Goal: Find specific page/section: Find specific page/section

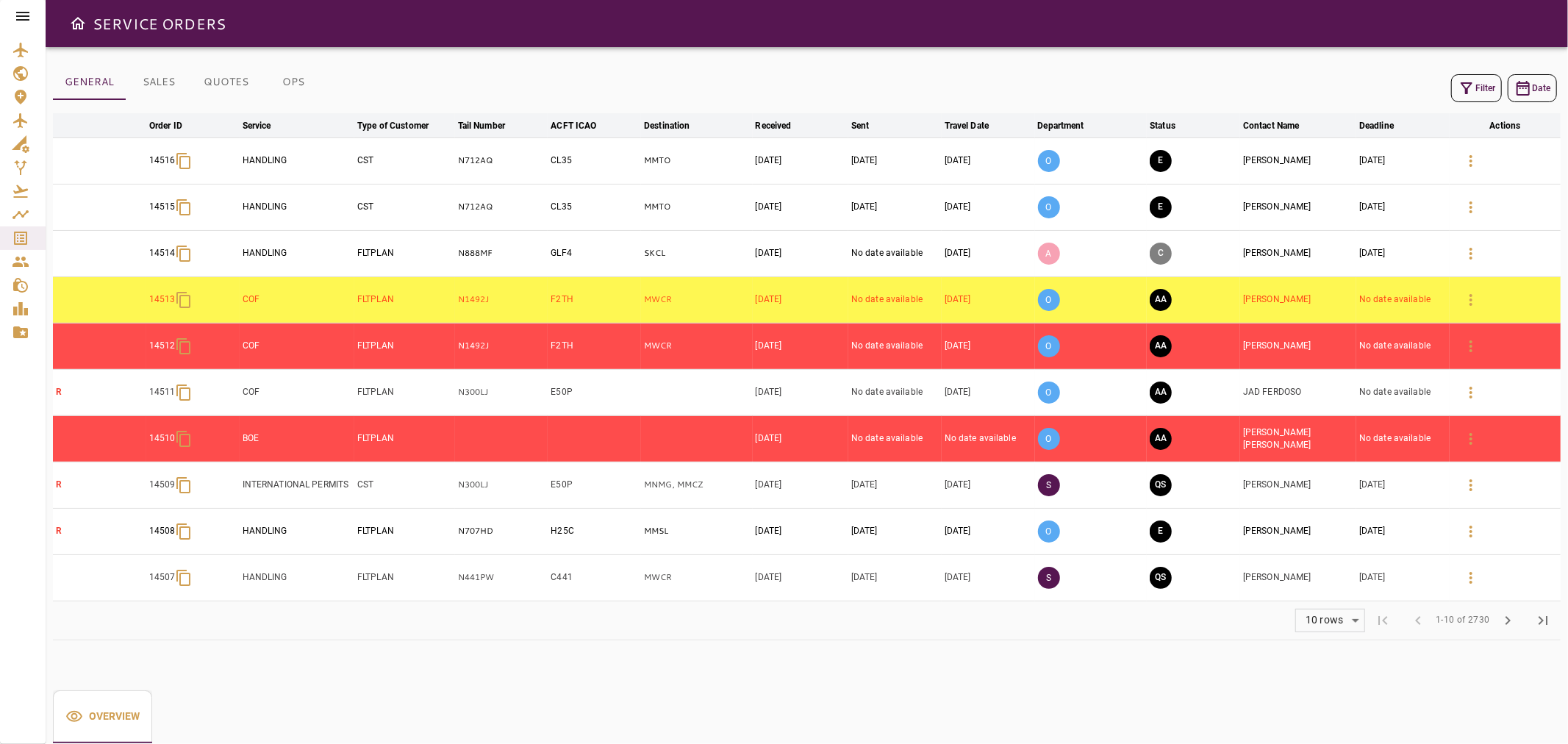
click at [16, 19] on icon at bounding box center [23, 16] width 18 height 18
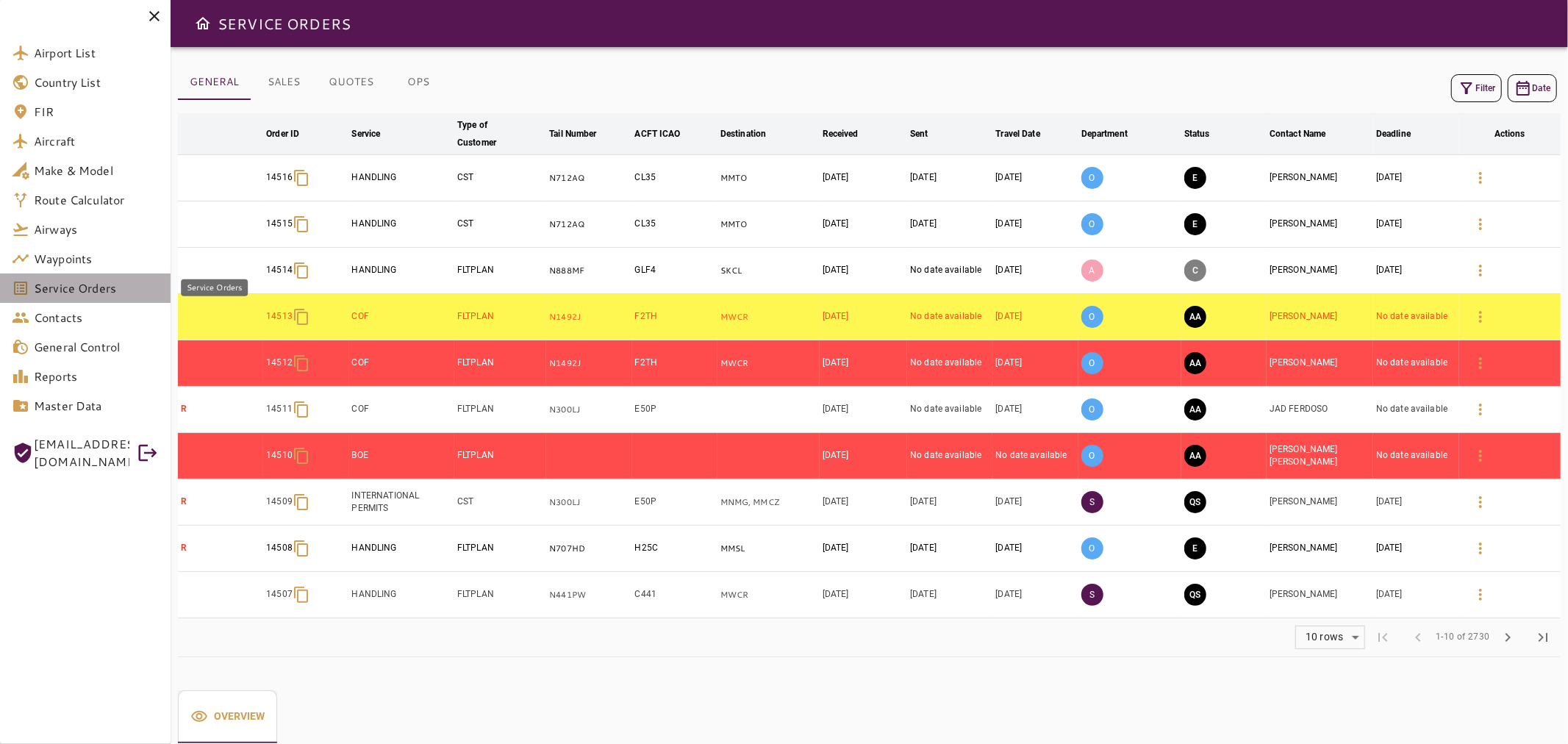
click at [93, 284] on span "Service Orders" at bounding box center [96, 288] width 125 height 18
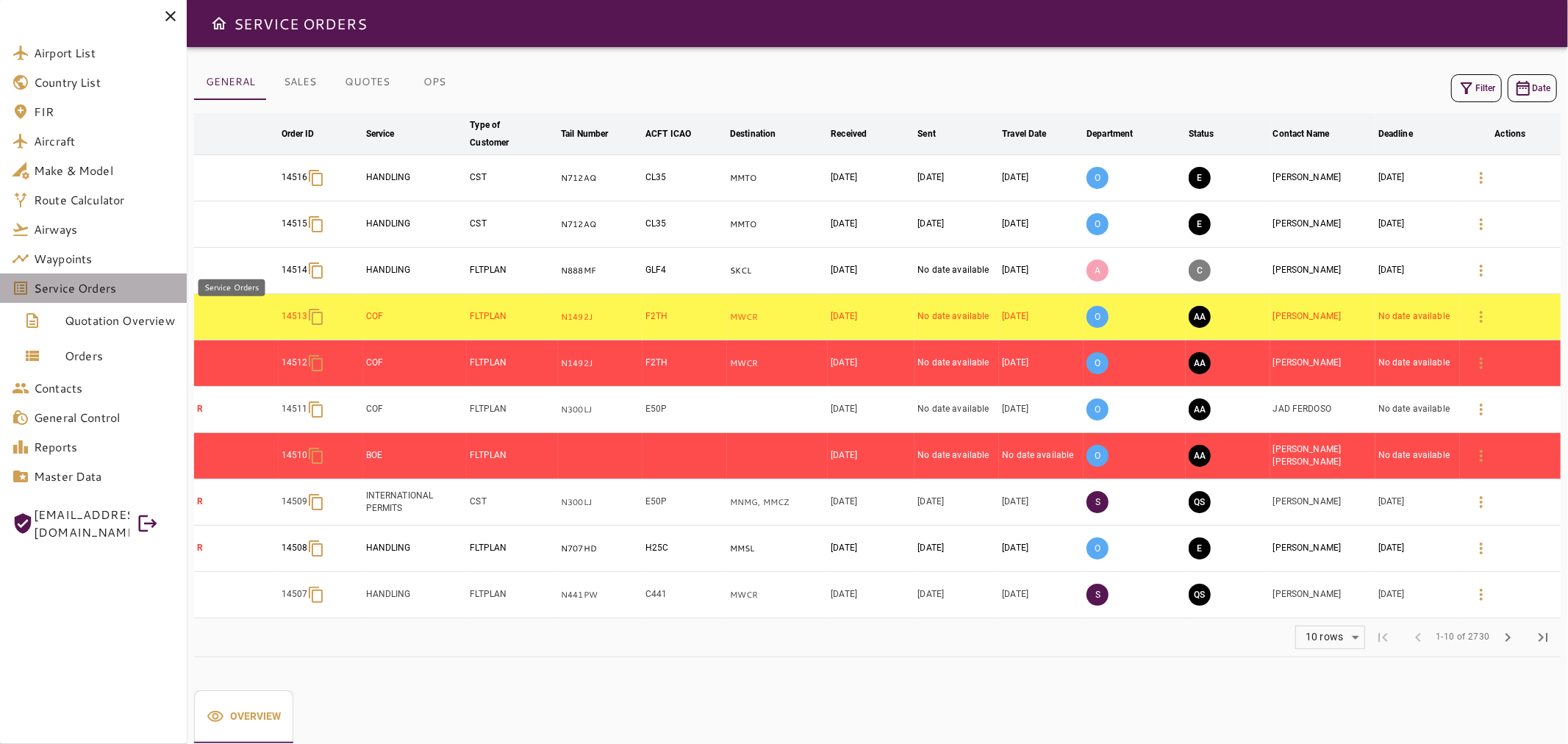
click at [129, 288] on span "Service Orders" at bounding box center [104, 288] width 141 height 18
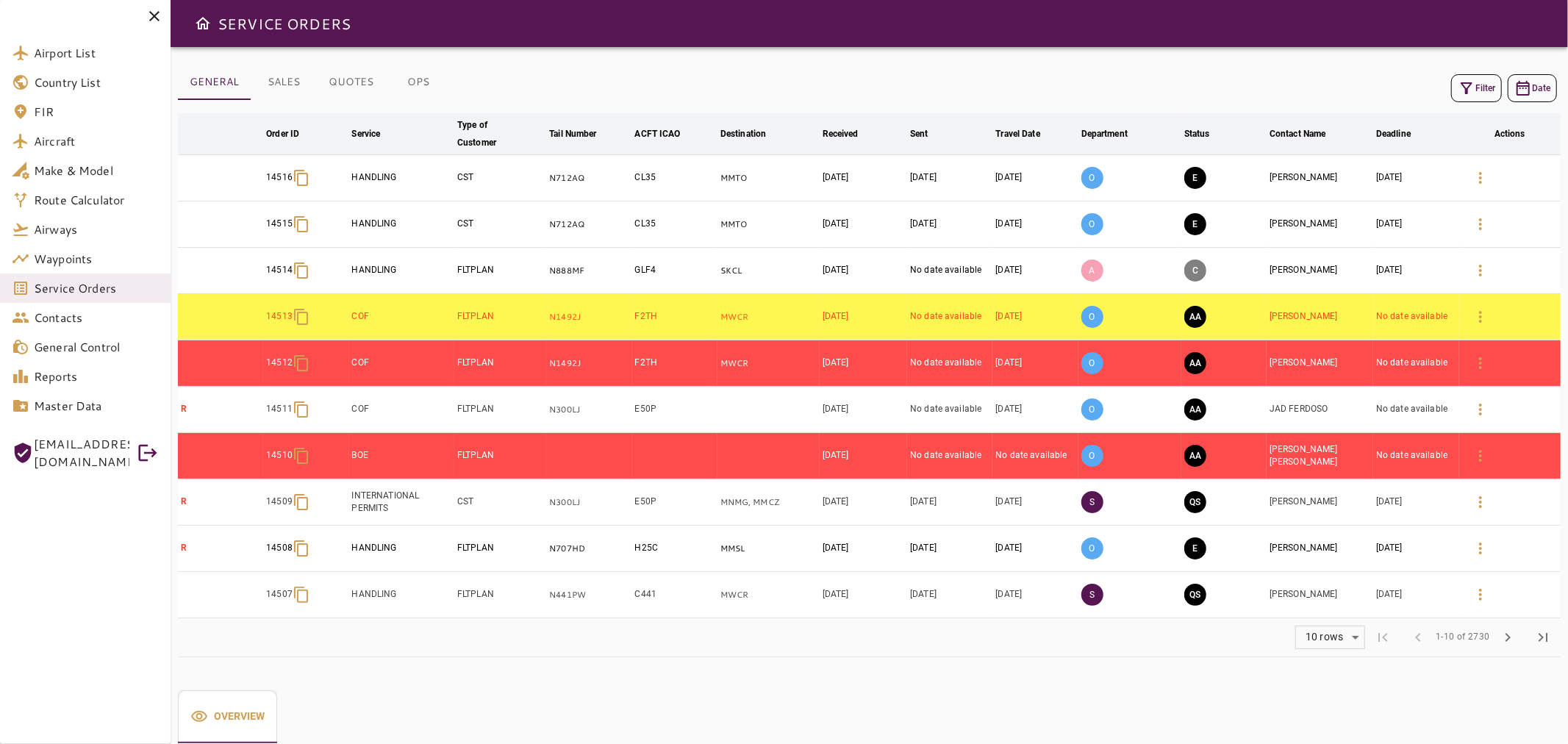
click at [747, 67] on div "Filter Date arrow_downward Order ID arrow_downward Service arrow_downward Type …" at bounding box center [869, 361] width 1383 height 593
click at [150, 15] on icon at bounding box center [154, 16] width 18 height 18
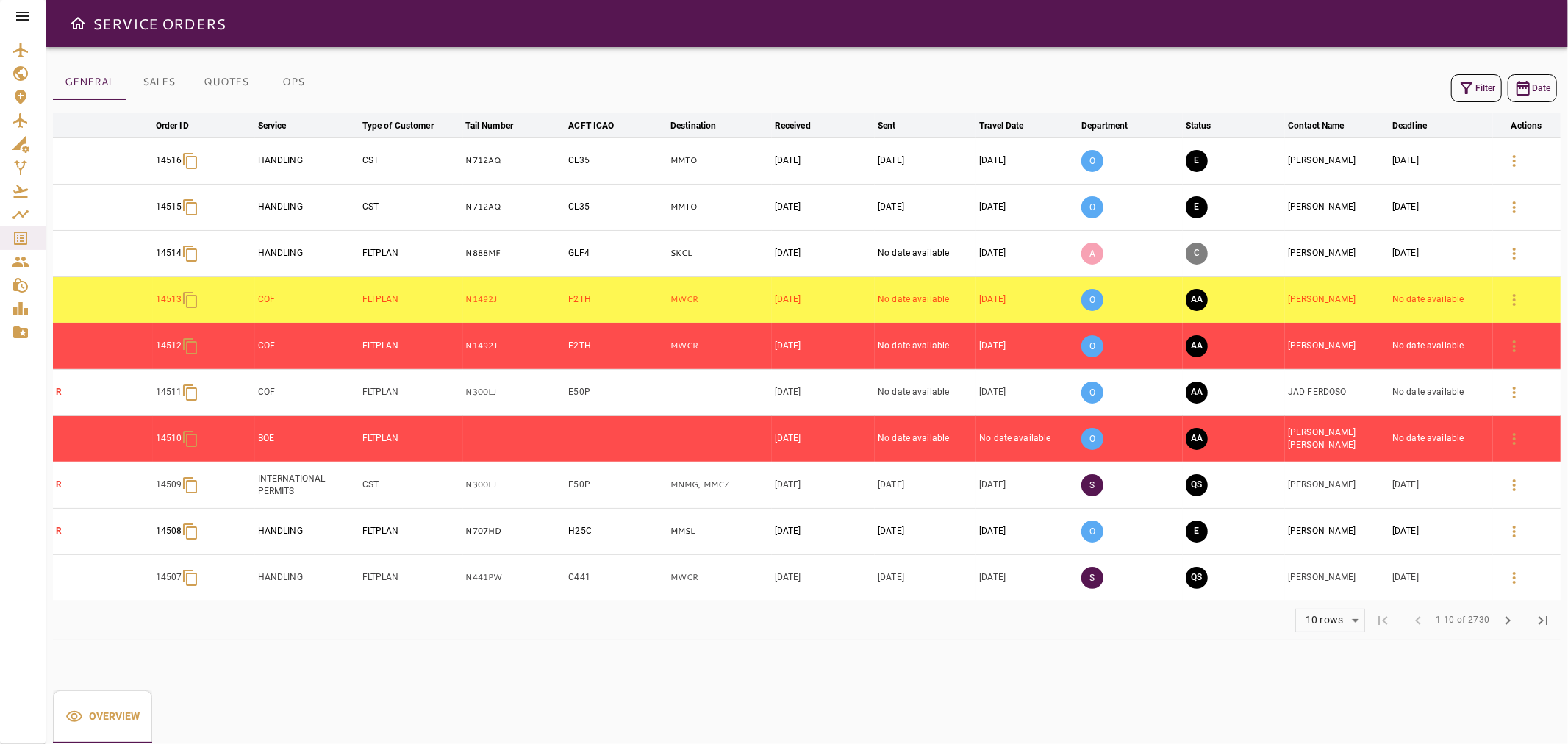
click at [15, 17] on icon at bounding box center [23, 16] width 18 height 18
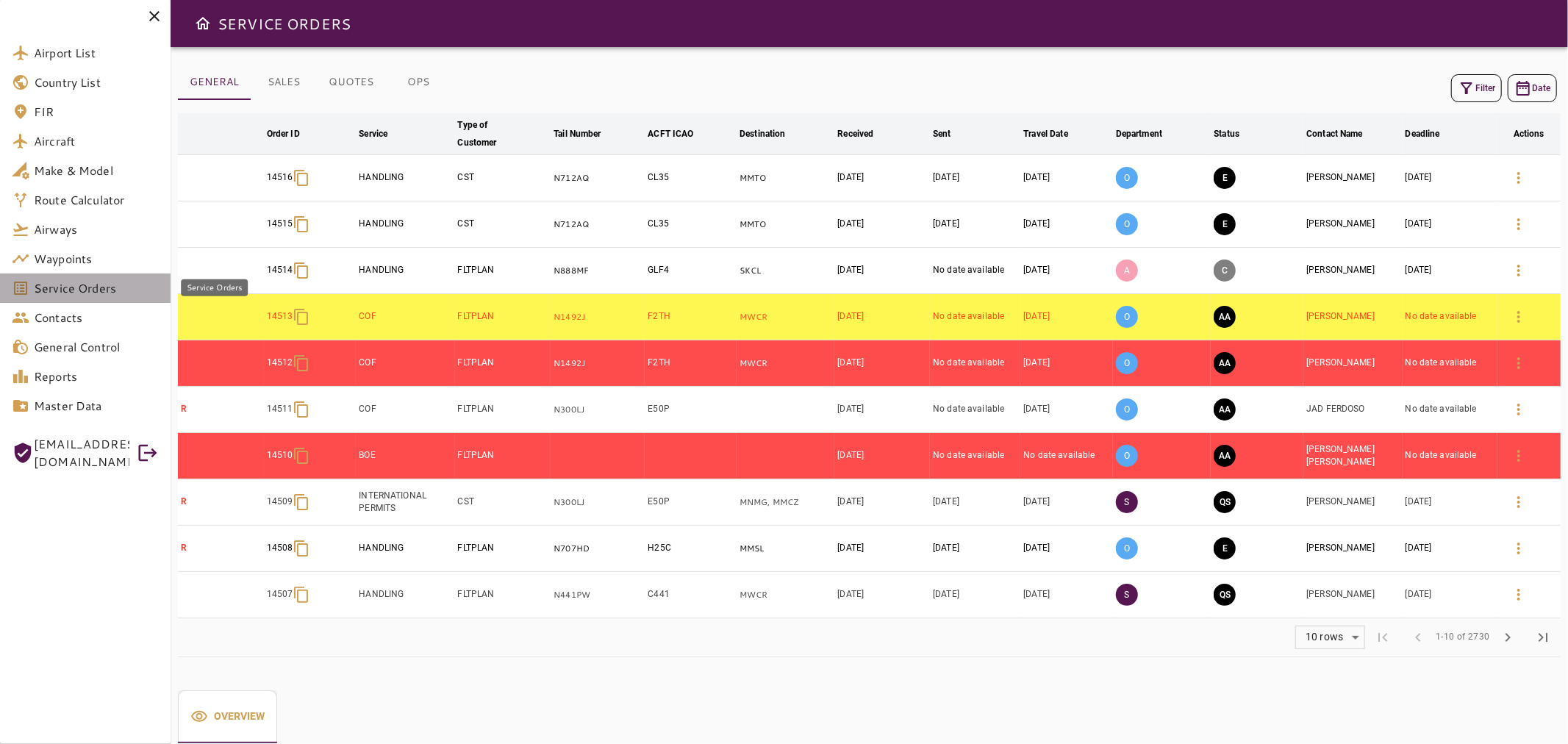
click at [96, 288] on span "Service Orders" at bounding box center [96, 288] width 125 height 18
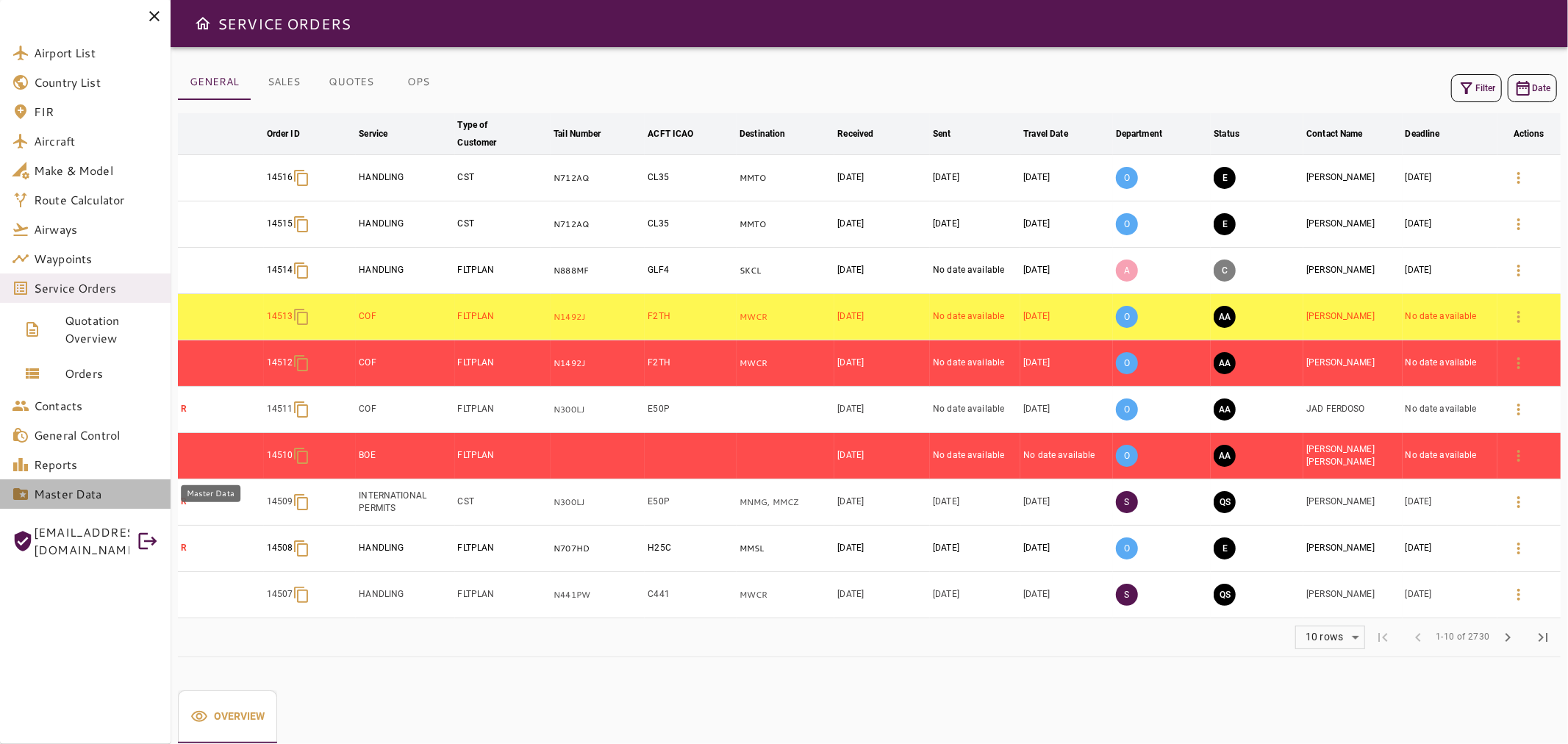
click at [122, 497] on span "Master Data" at bounding box center [96, 495] width 125 height 18
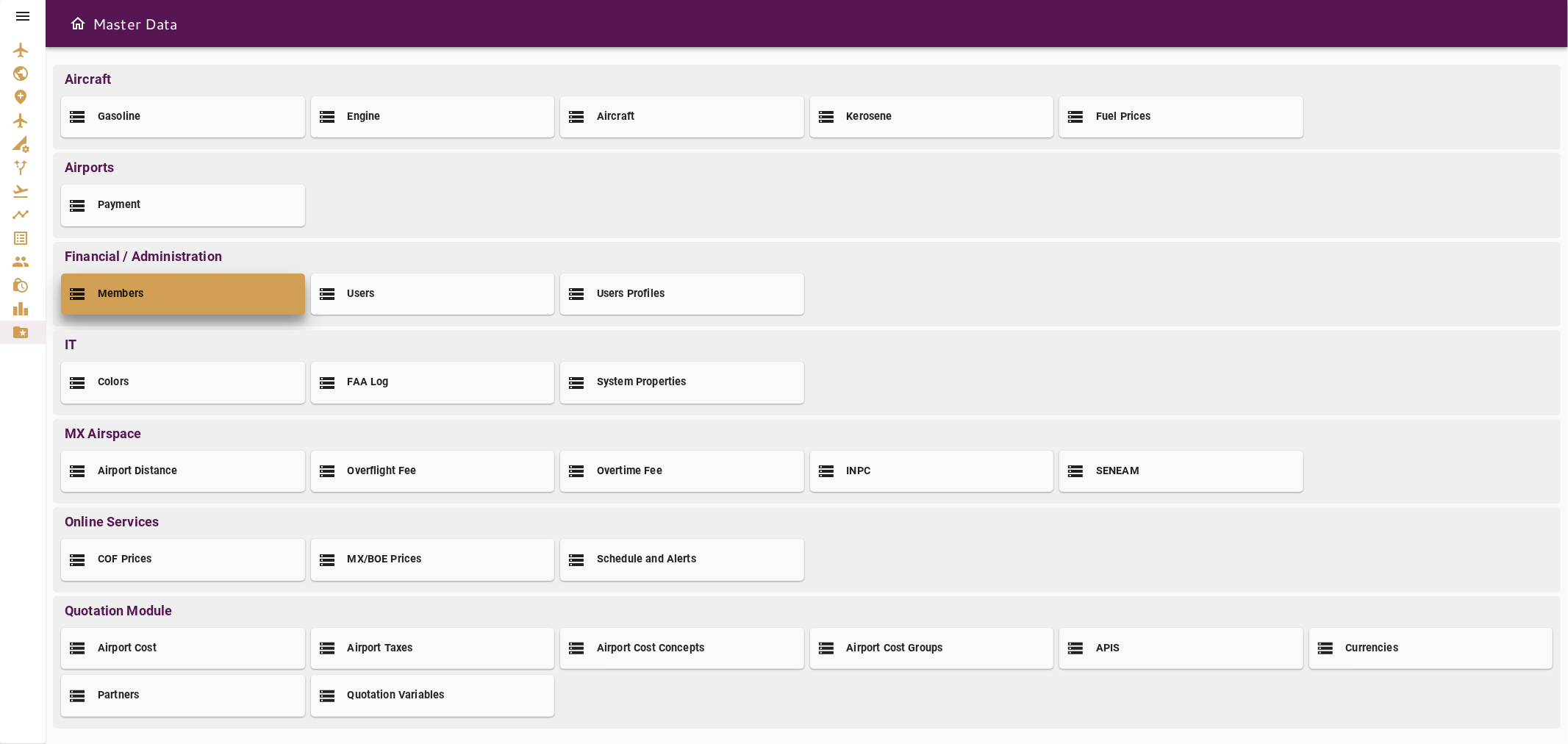
click at [200, 284] on div "Members" at bounding box center [183, 294] width 244 height 41
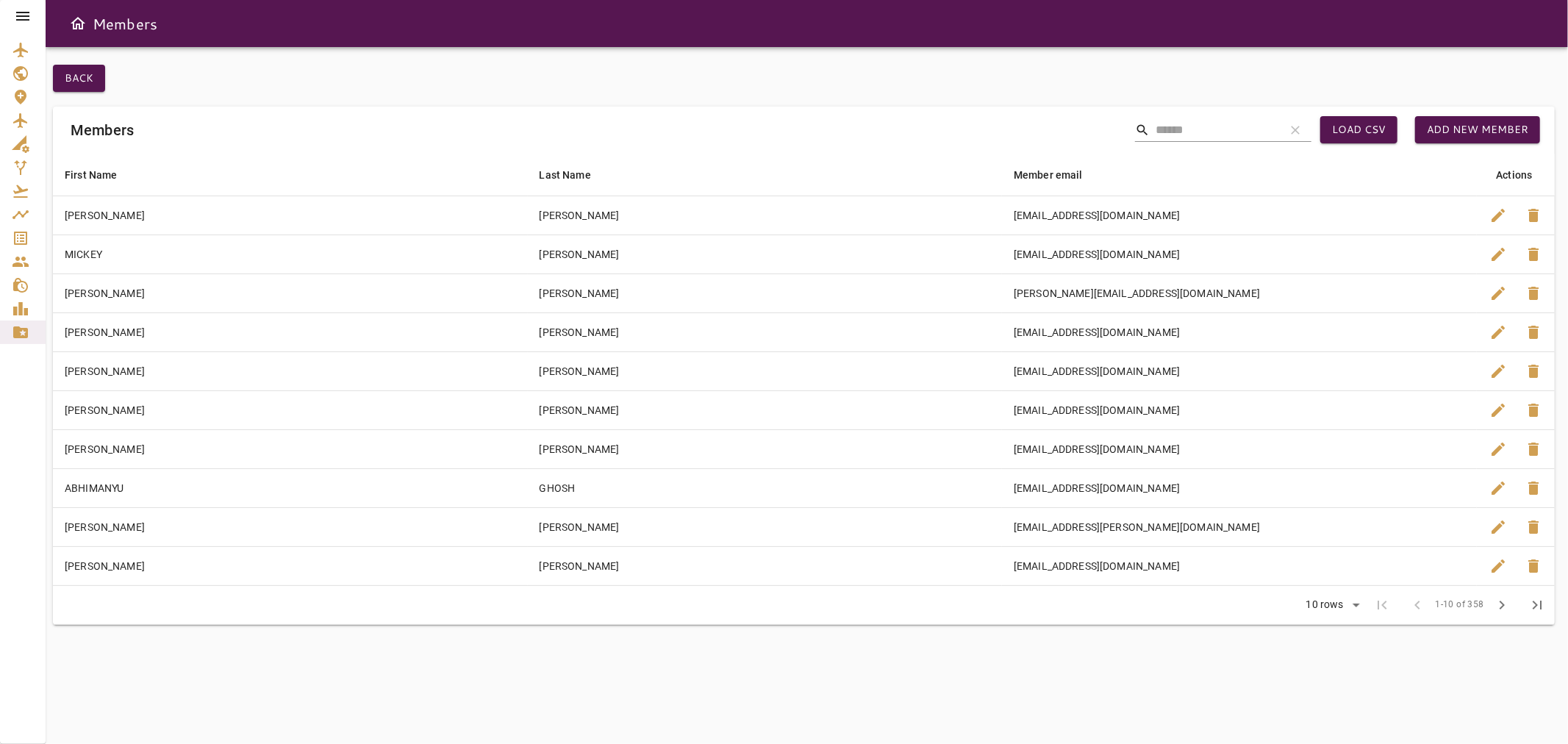
click at [1228, 128] on input "Search" at bounding box center [1214, 130] width 117 height 24
paste input "**********"
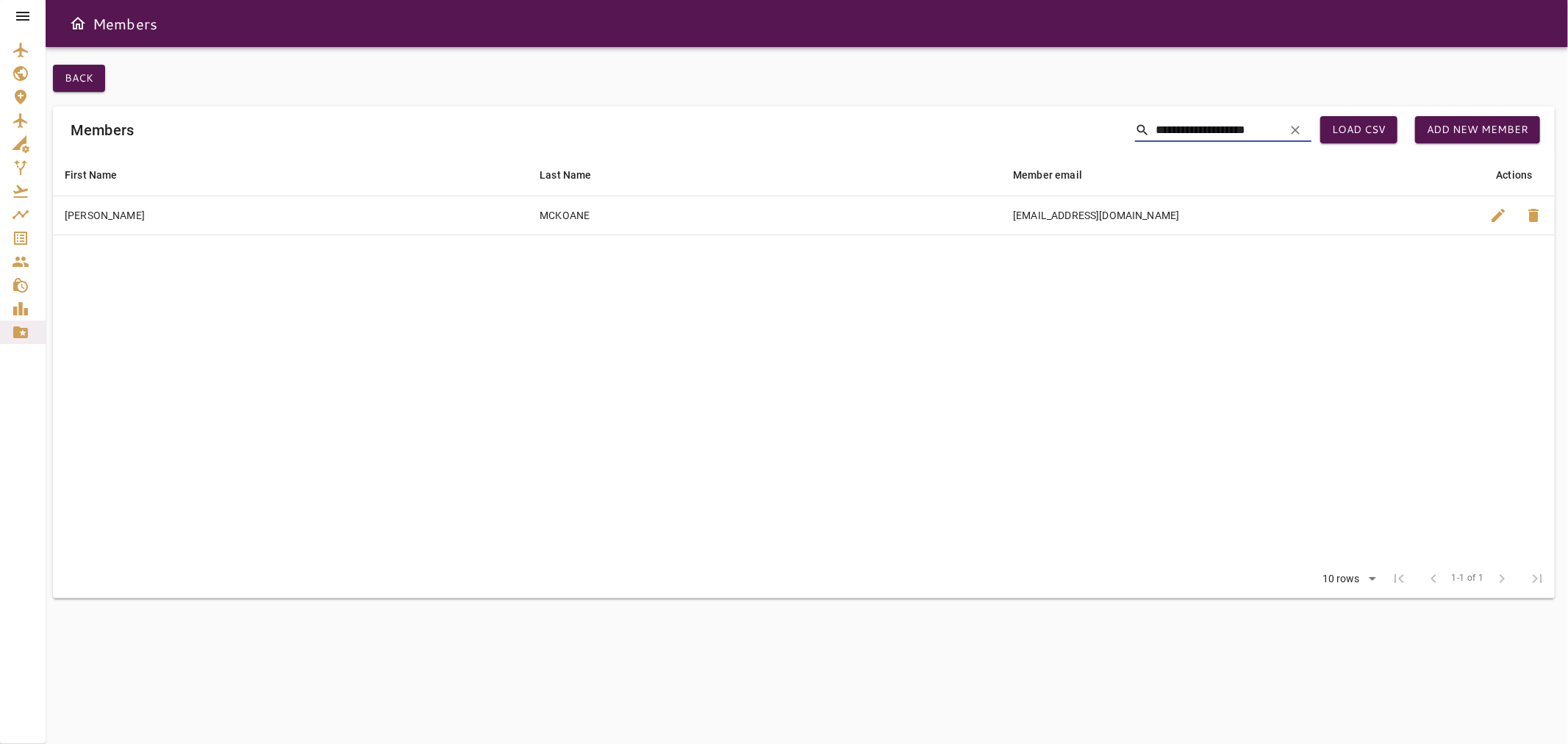
type input "**********"
